Goal: Task Accomplishment & Management: Manage account settings

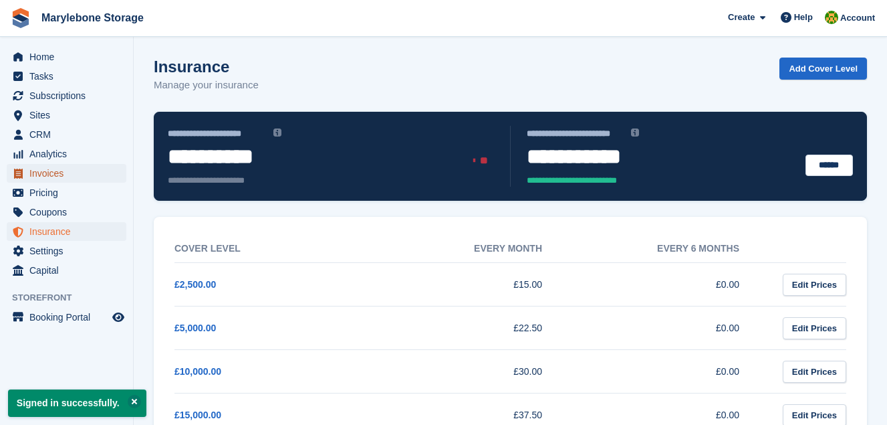
click at [42, 174] on span "Invoices" at bounding box center [69, 173] width 80 height 19
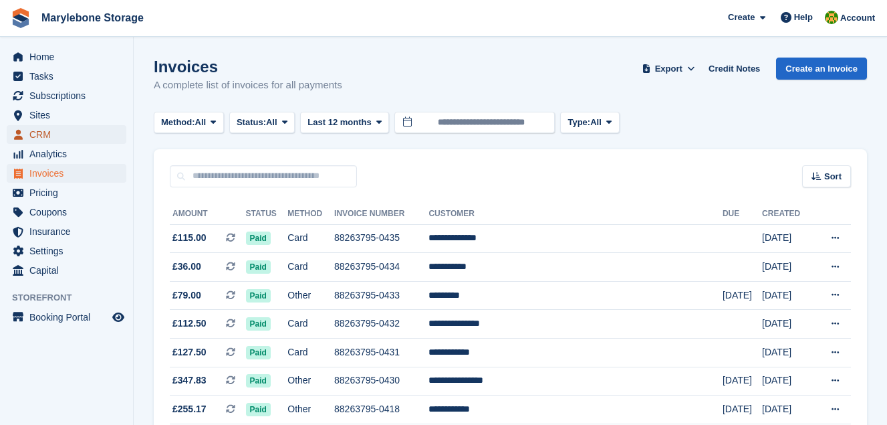
click at [33, 137] on span "CRM" at bounding box center [69, 134] width 80 height 19
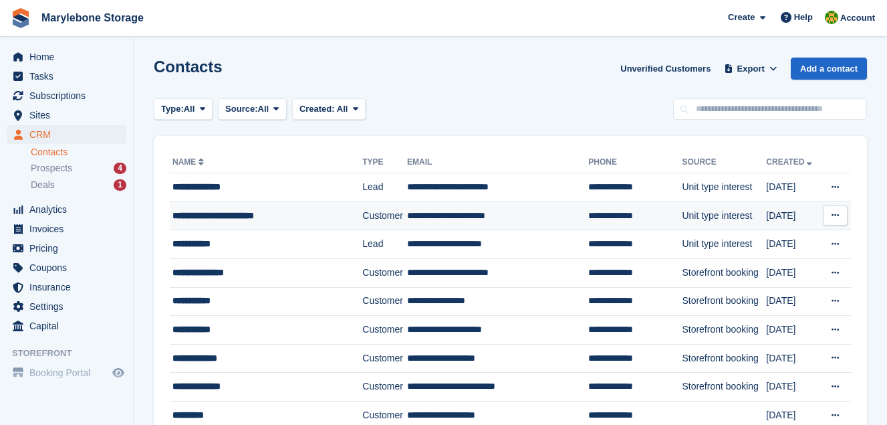
click at [251, 215] on div "**********" at bounding box center [258, 216] width 172 height 14
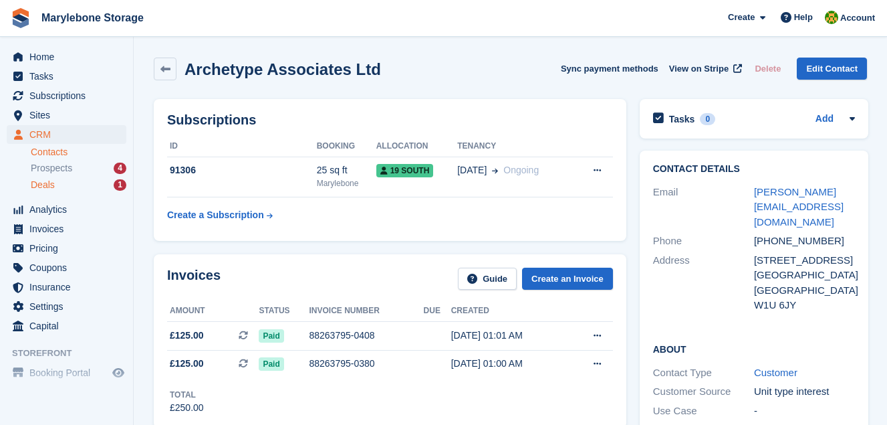
drag, startPoint x: 57, startPoint y: 170, endPoint x: 63, endPoint y: 178, distance: 10.0
click at [58, 172] on span "Prospects" at bounding box center [51, 168] width 41 height 13
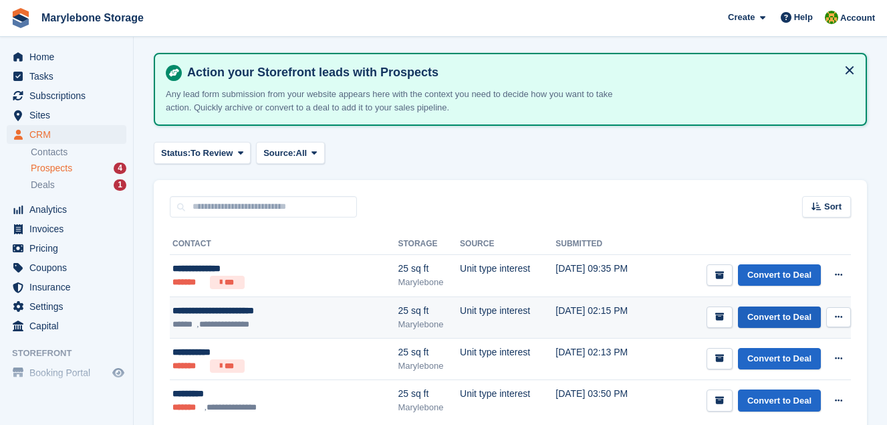
scroll to position [67, 0]
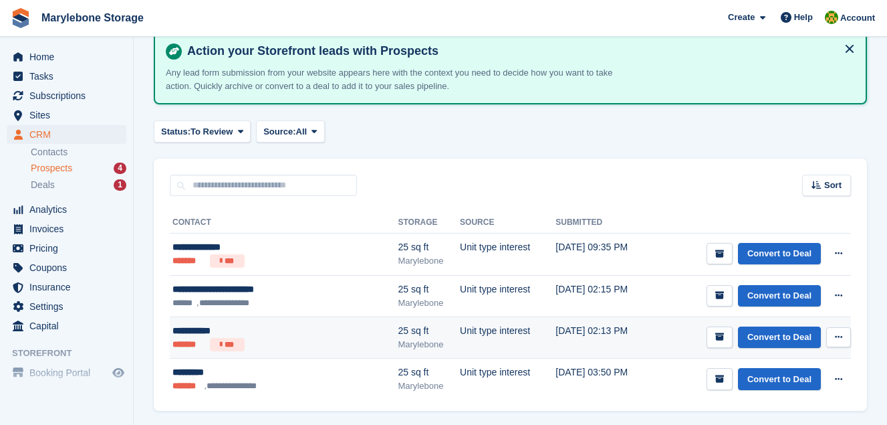
click at [836, 336] on icon at bounding box center [838, 336] width 7 height 9
click at [792, 338] on link "Convert to Deal" at bounding box center [779, 337] width 83 height 22
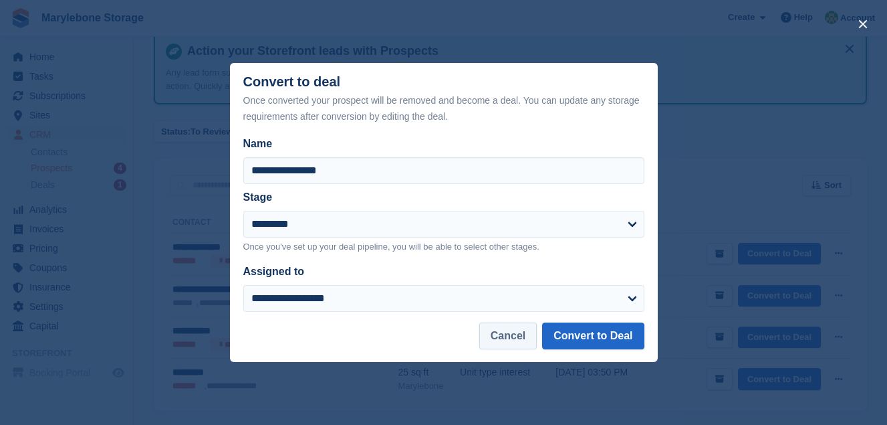
click at [508, 335] on button "Cancel" at bounding box center [507, 335] width 57 height 27
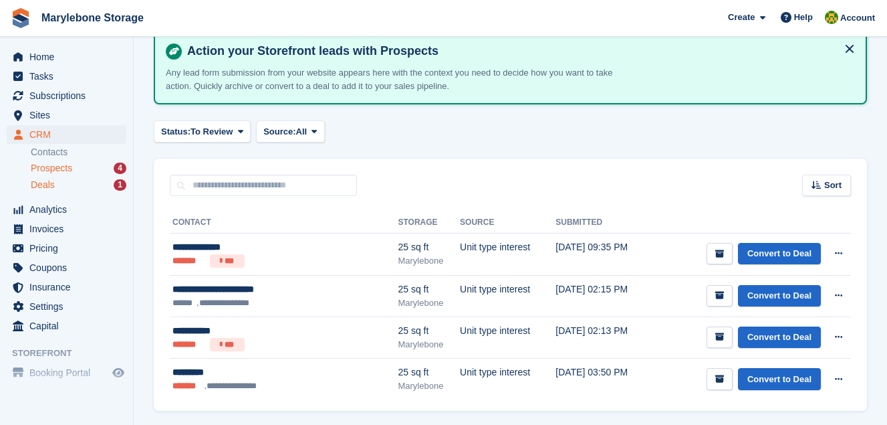
click at [47, 191] on span "Deals" at bounding box center [43, 184] width 24 height 13
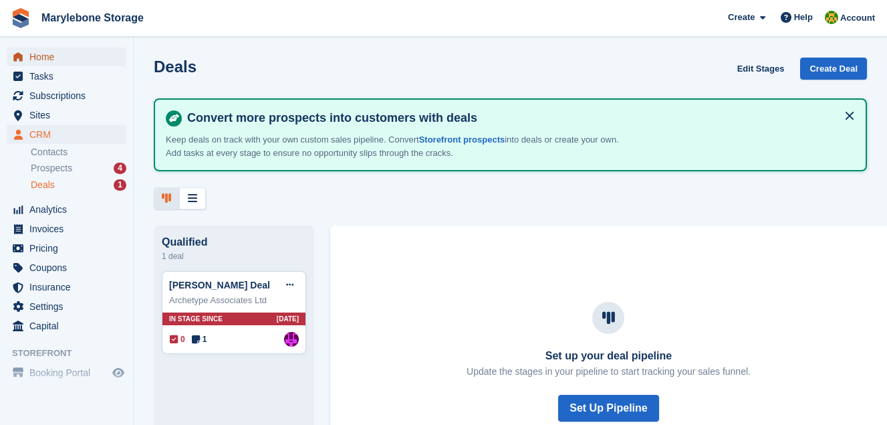
click at [37, 59] on span "Home" at bounding box center [69, 56] width 80 height 19
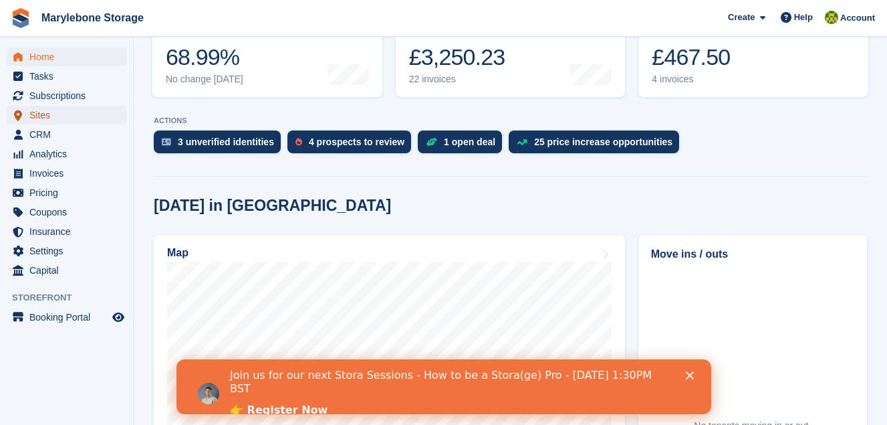
click at [42, 115] on span "Sites" at bounding box center [69, 115] width 80 height 19
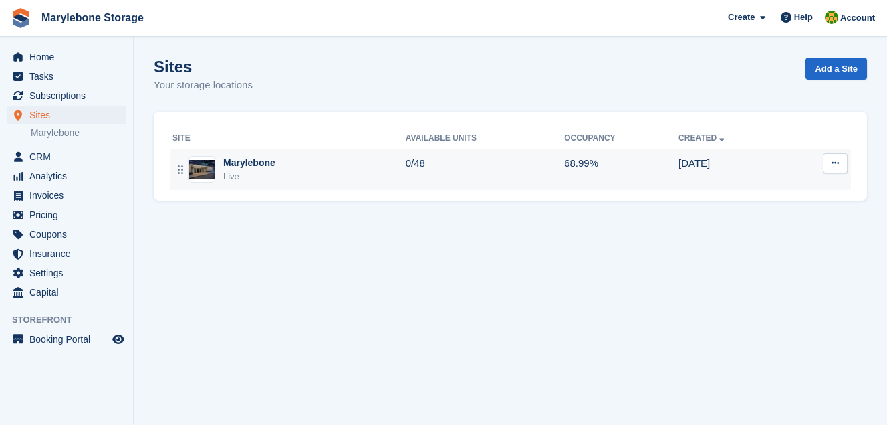
click at [255, 163] on div "Marylebone" at bounding box center [249, 163] width 52 height 14
